Goal: Transaction & Acquisition: Purchase product/service

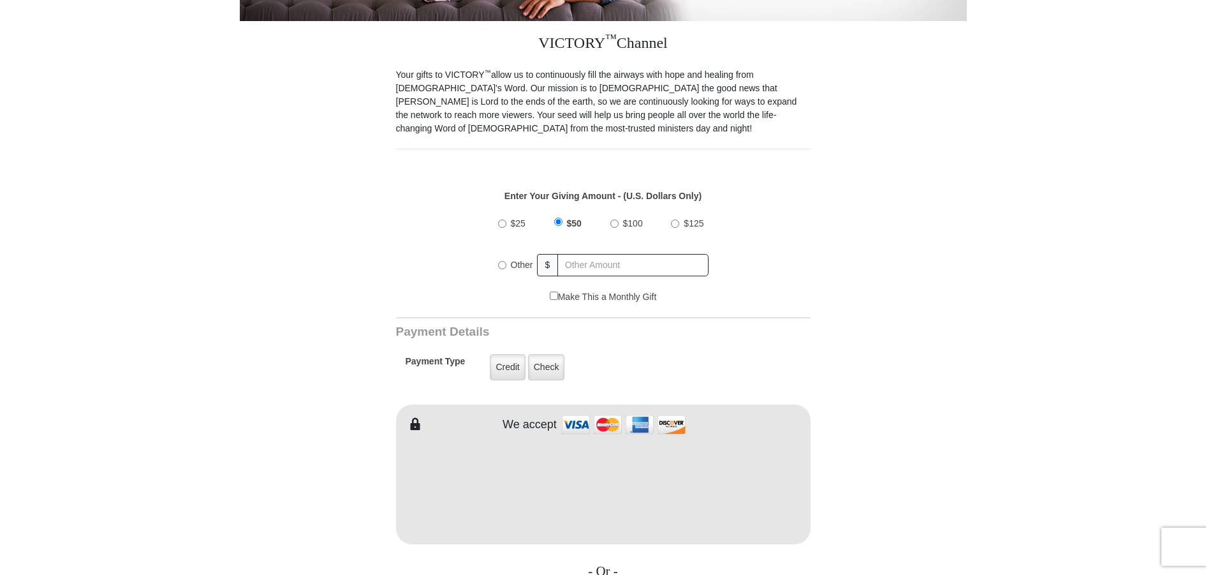
scroll to position [333, 0]
click at [502, 218] on input "$25" at bounding box center [502, 222] width 8 height 8
radio input "true"
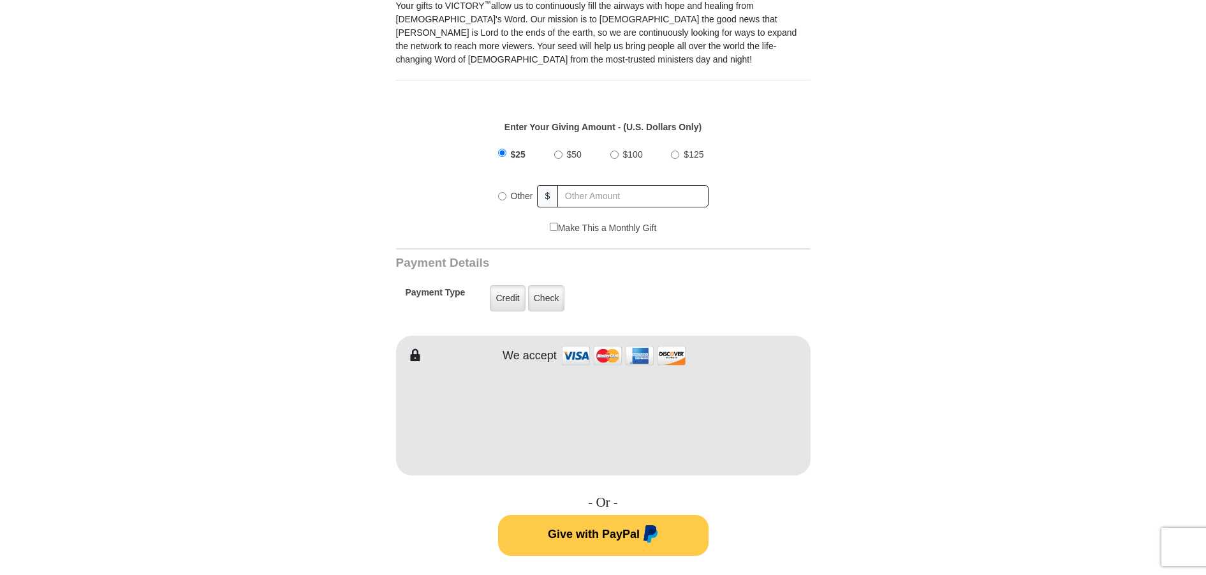
scroll to position [444, 0]
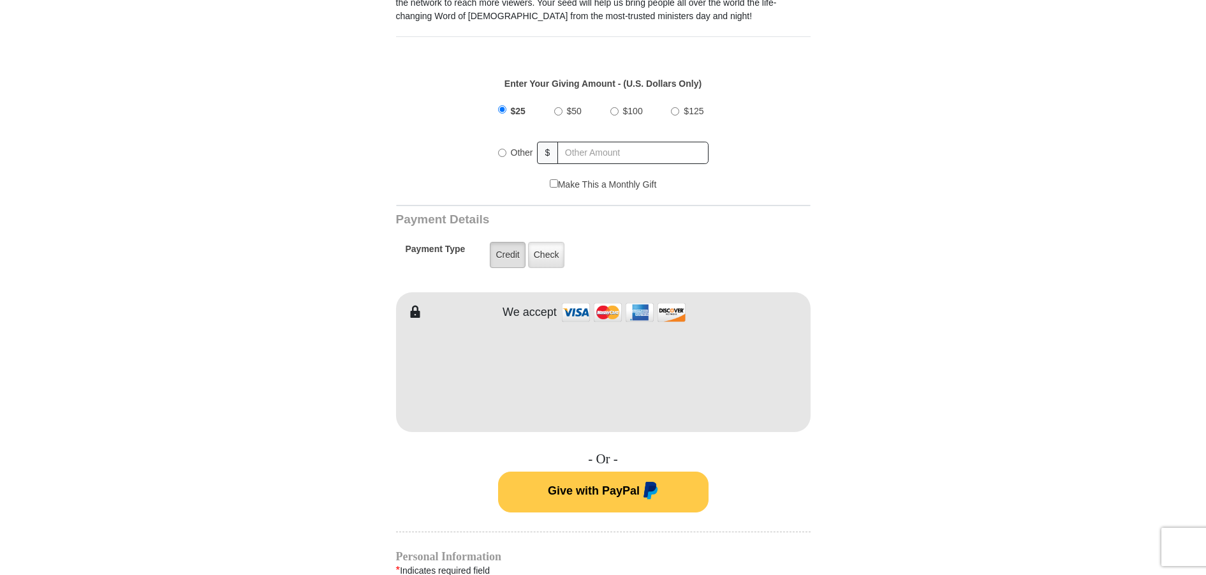
click at [515, 245] on label "Credit" at bounding box center [507, 255] width 35 height 26
click at [0, 0] on input "Credit" at bounding box center [0, 0] width 0 height 0
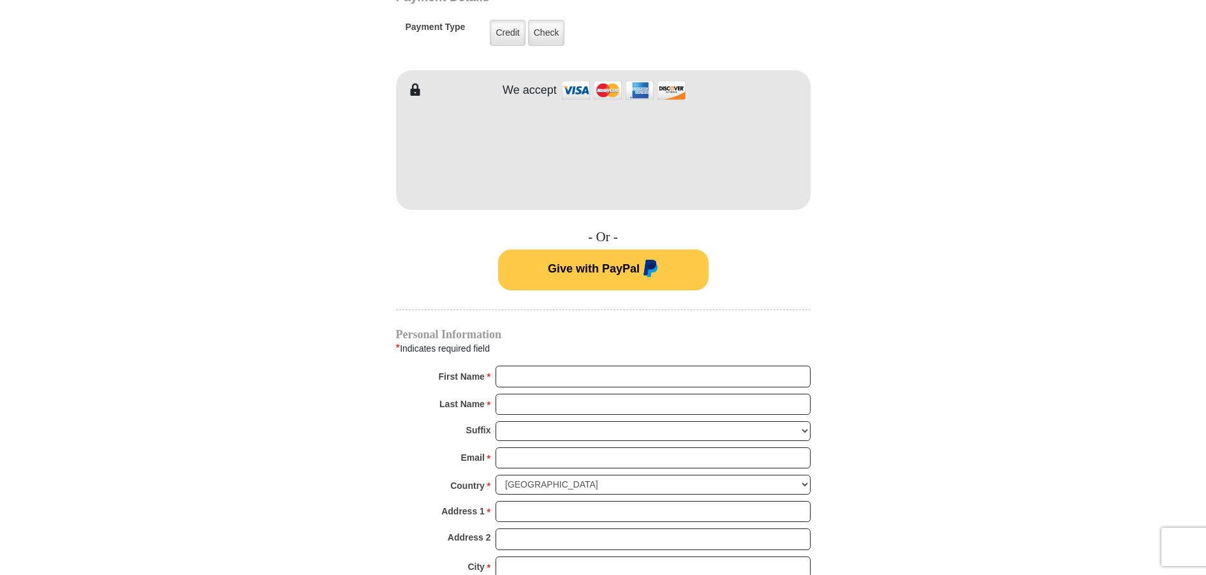
scroll to position [777, 0]
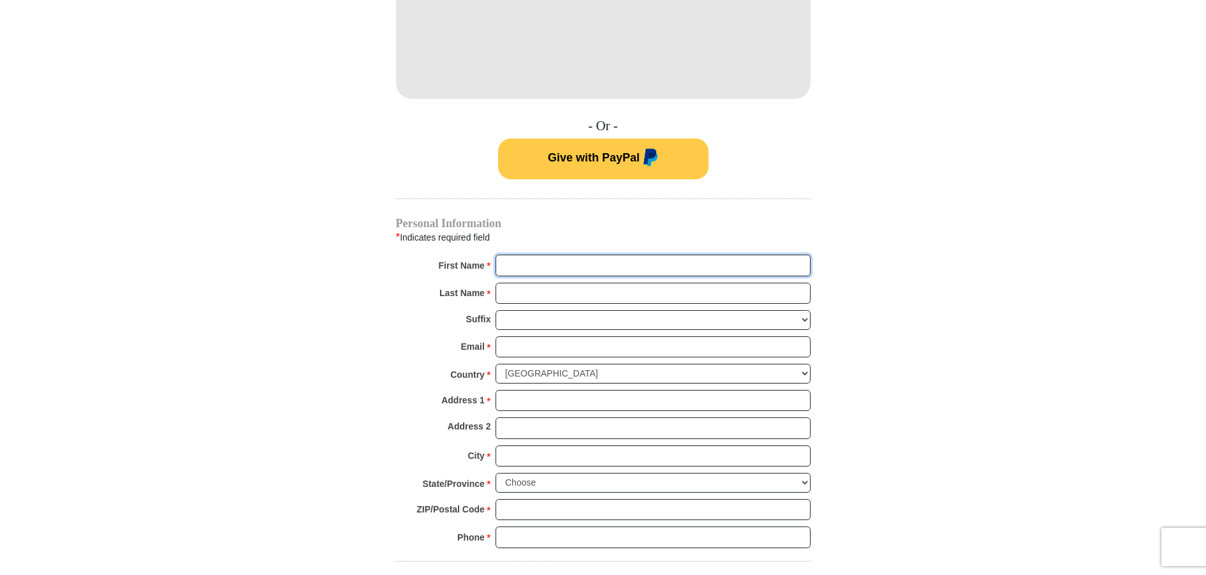
click at [533, 254] on input "First Name *" at bounding box center [653, 265] width 315 height 22
type input "Carol"
type input "Lee"
type input "cjslee@bellsouth.net"
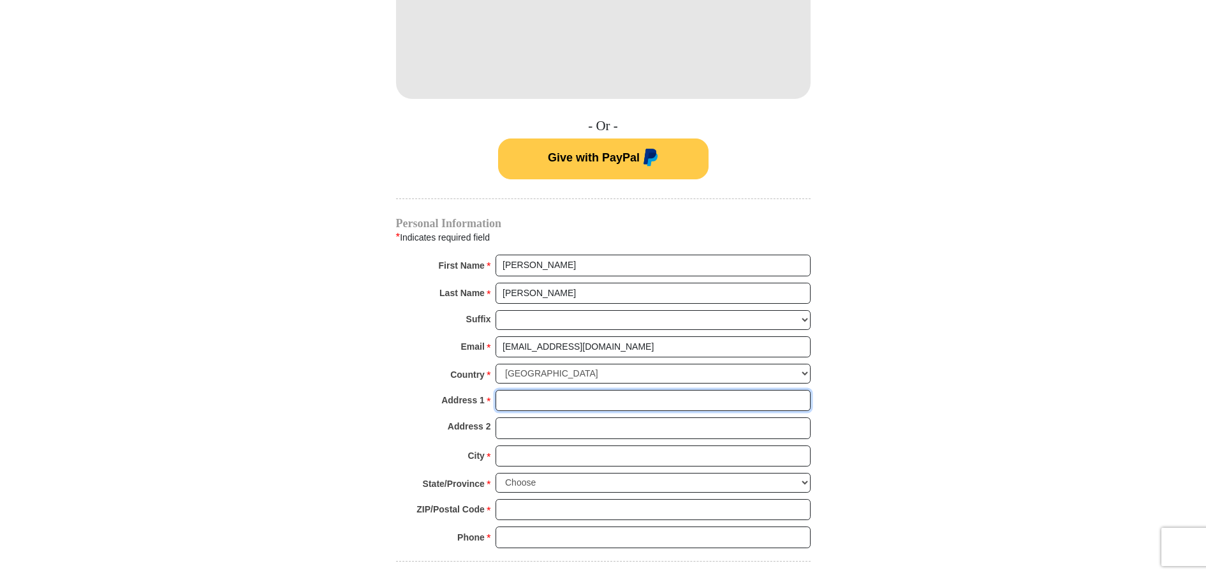
type input "2151 EPPINGER BRIDGE RD"
type input "CONCORD GA"
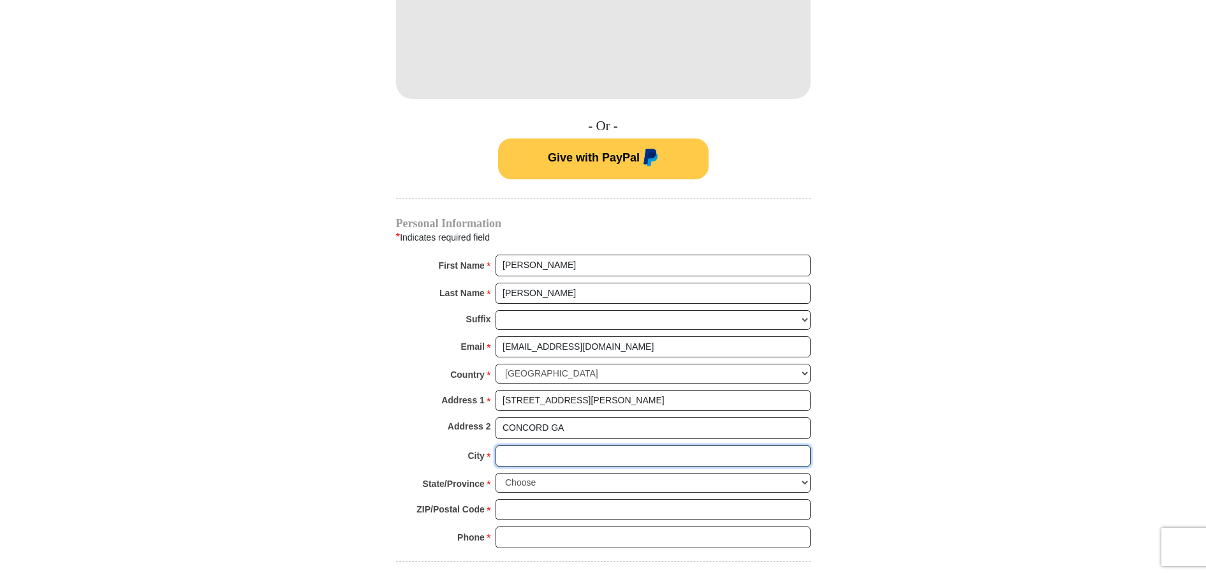
type input "Concord"
select select "GA"
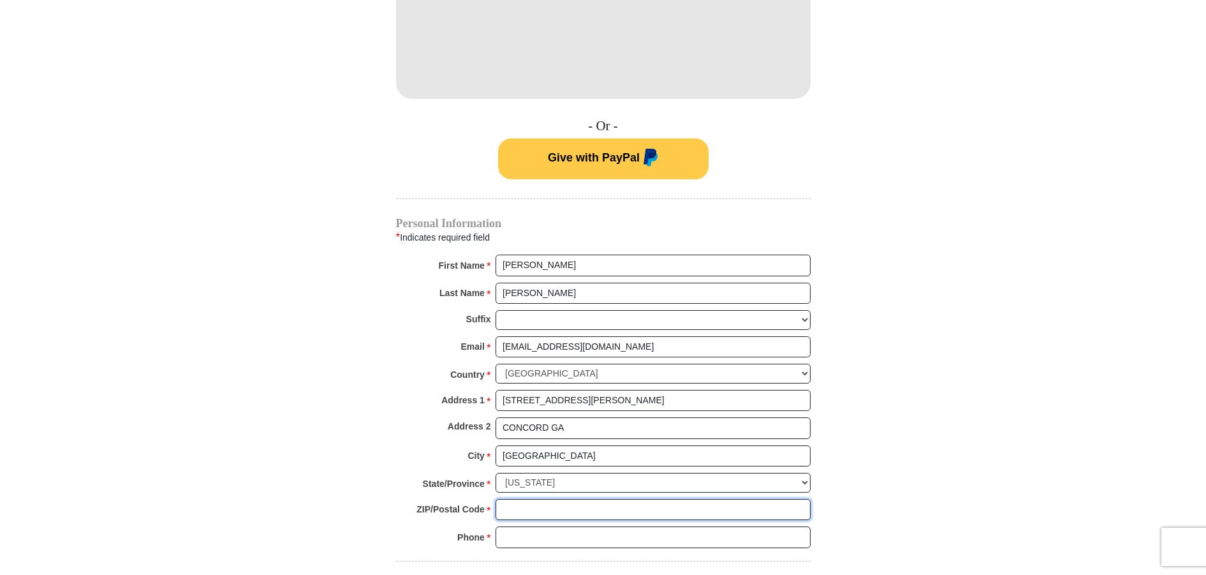
type input "30206-3148"
type input "7708845306"
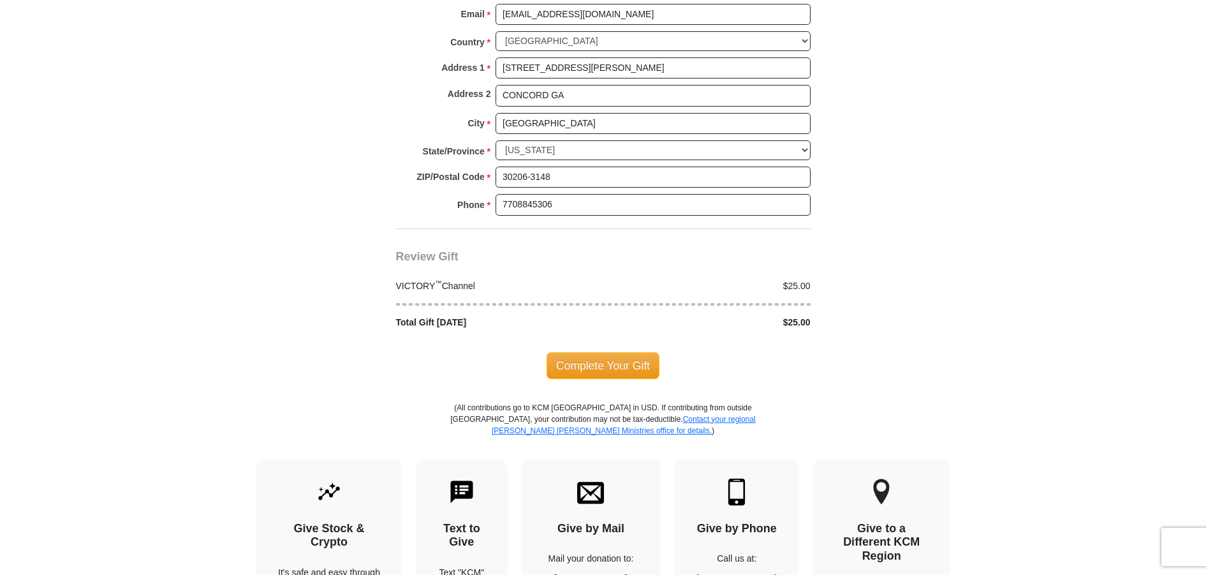
scroll to position [1110, 0]
click at [561, 351] on span "Complete Your Gift" at bounding box center [603, 364] width 113 height 27
